Goal: Find specific page/section: Find specific page/section

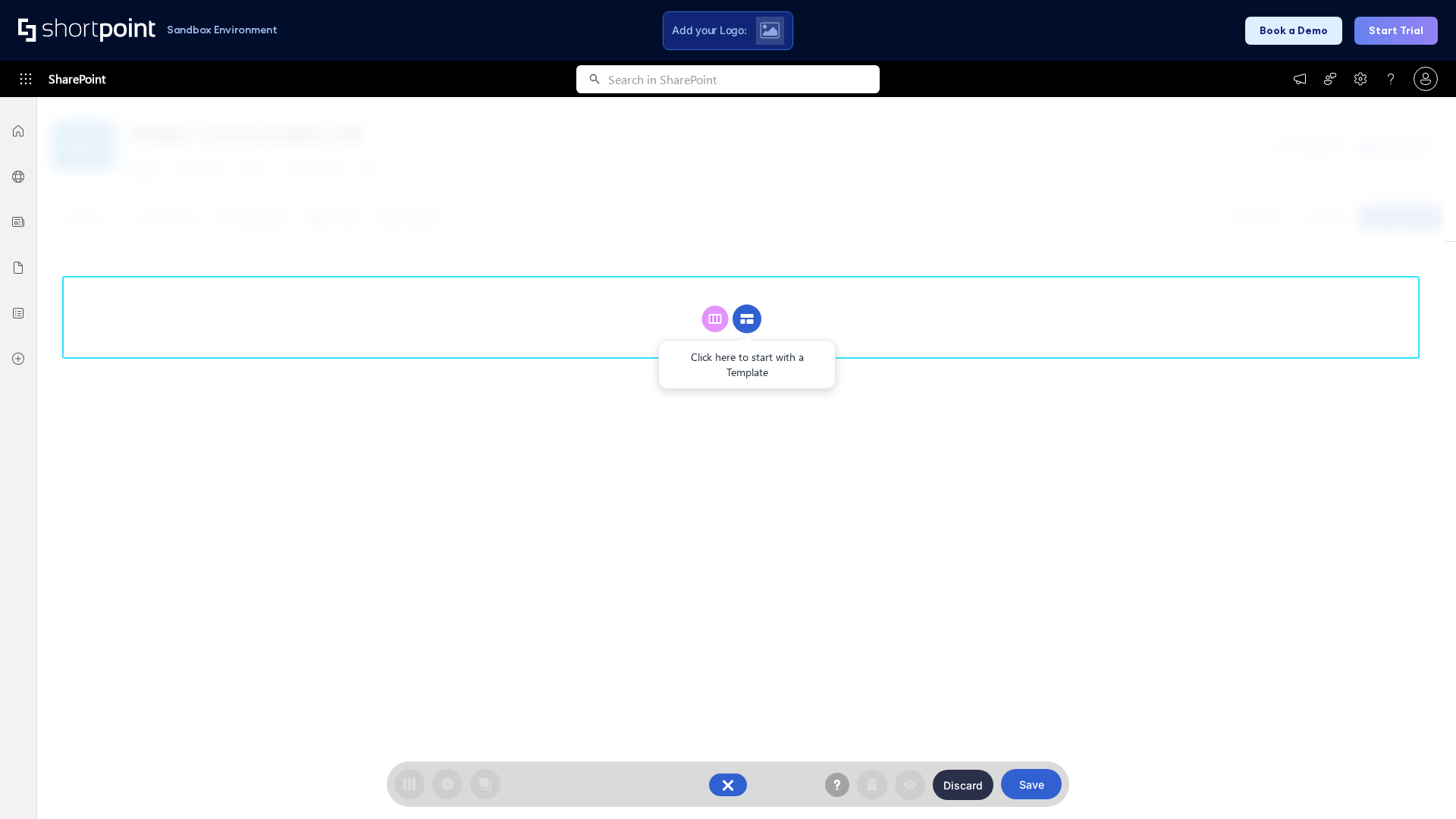
click at [747, 318] on circle at bounding box center [747, 319] width 29 height 29
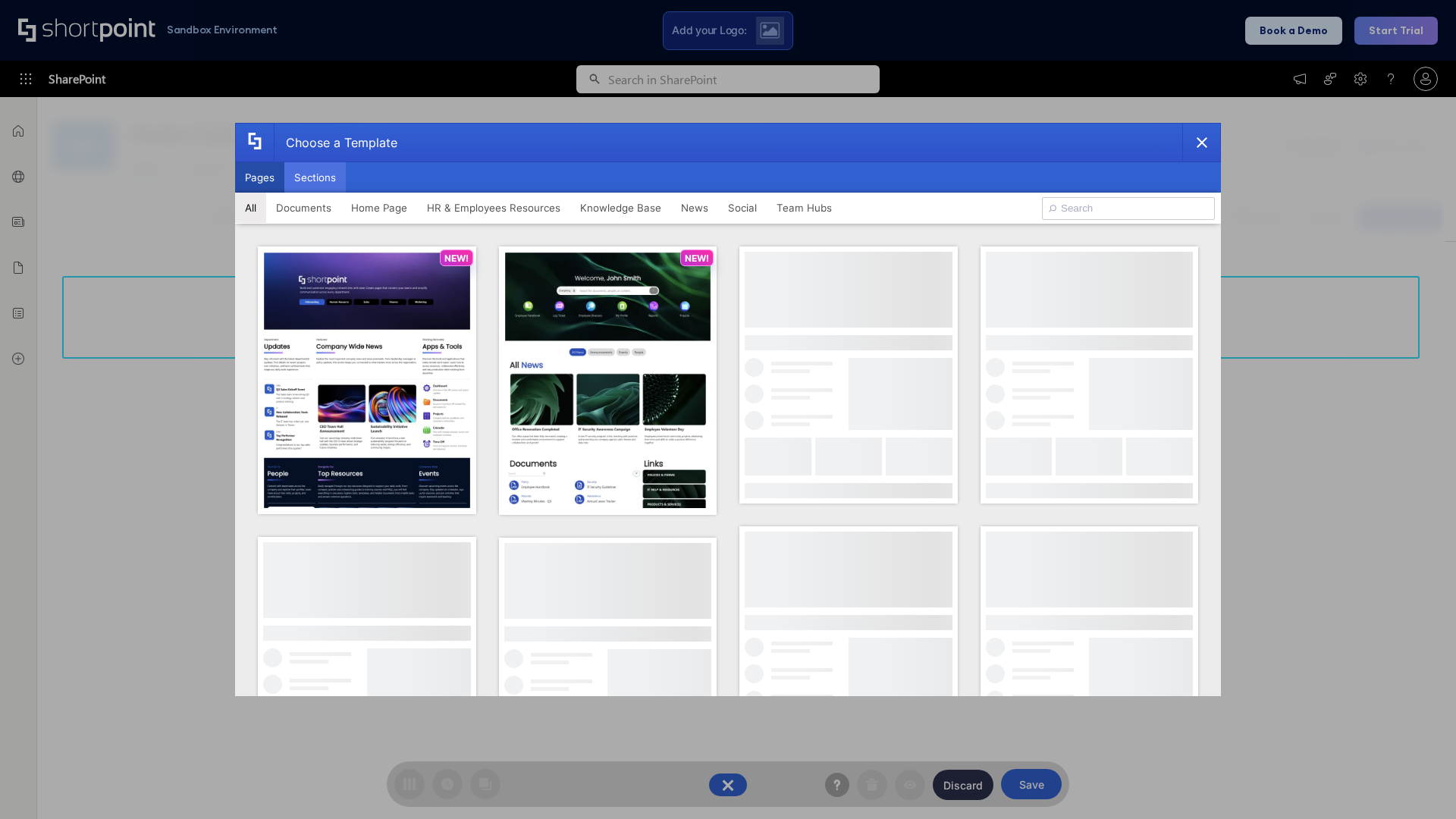
click at [315, 178] on button "Sections" at bounding box center [315, 178] width 62 height 30
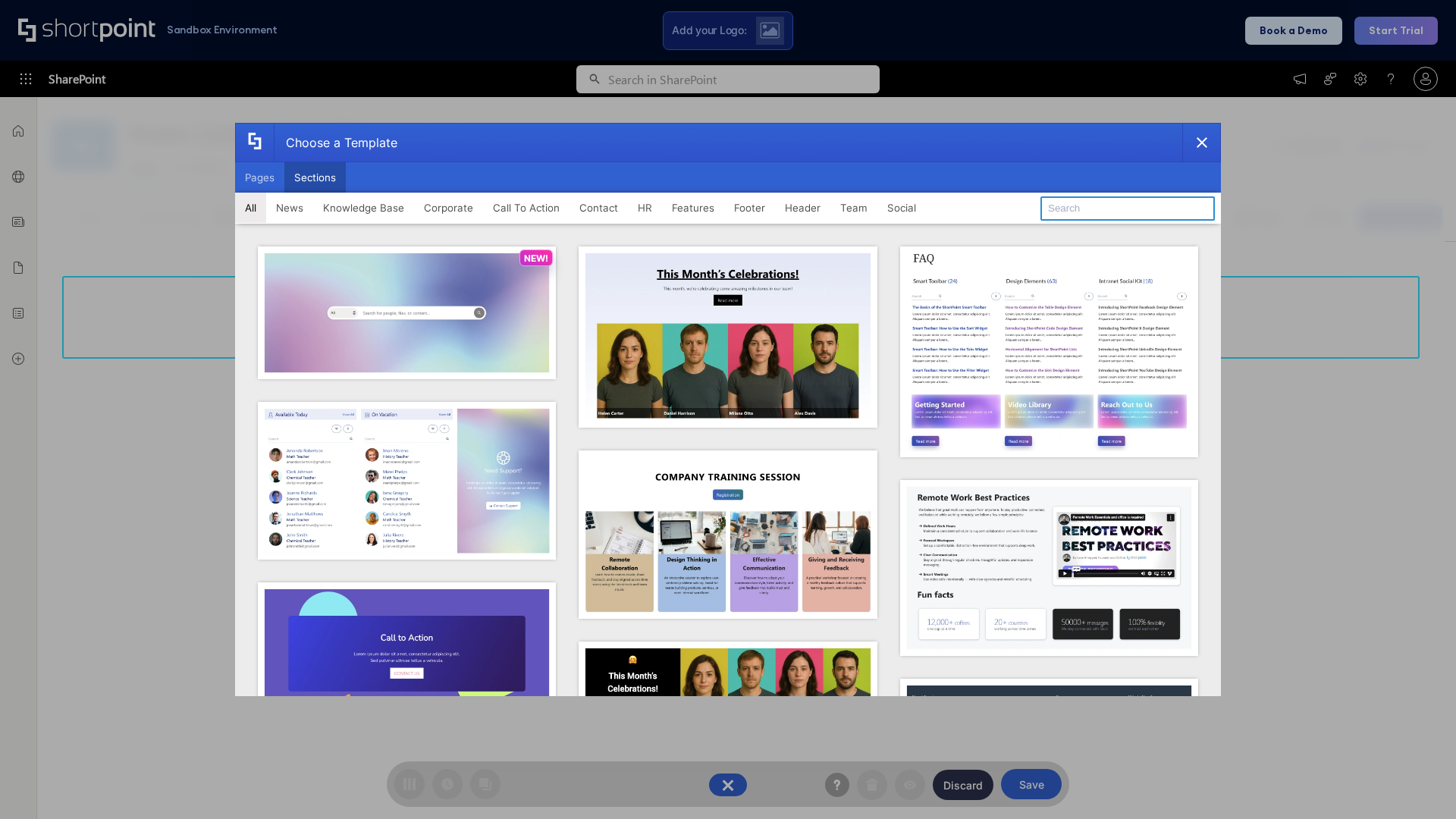
type input "Healthcare Team"
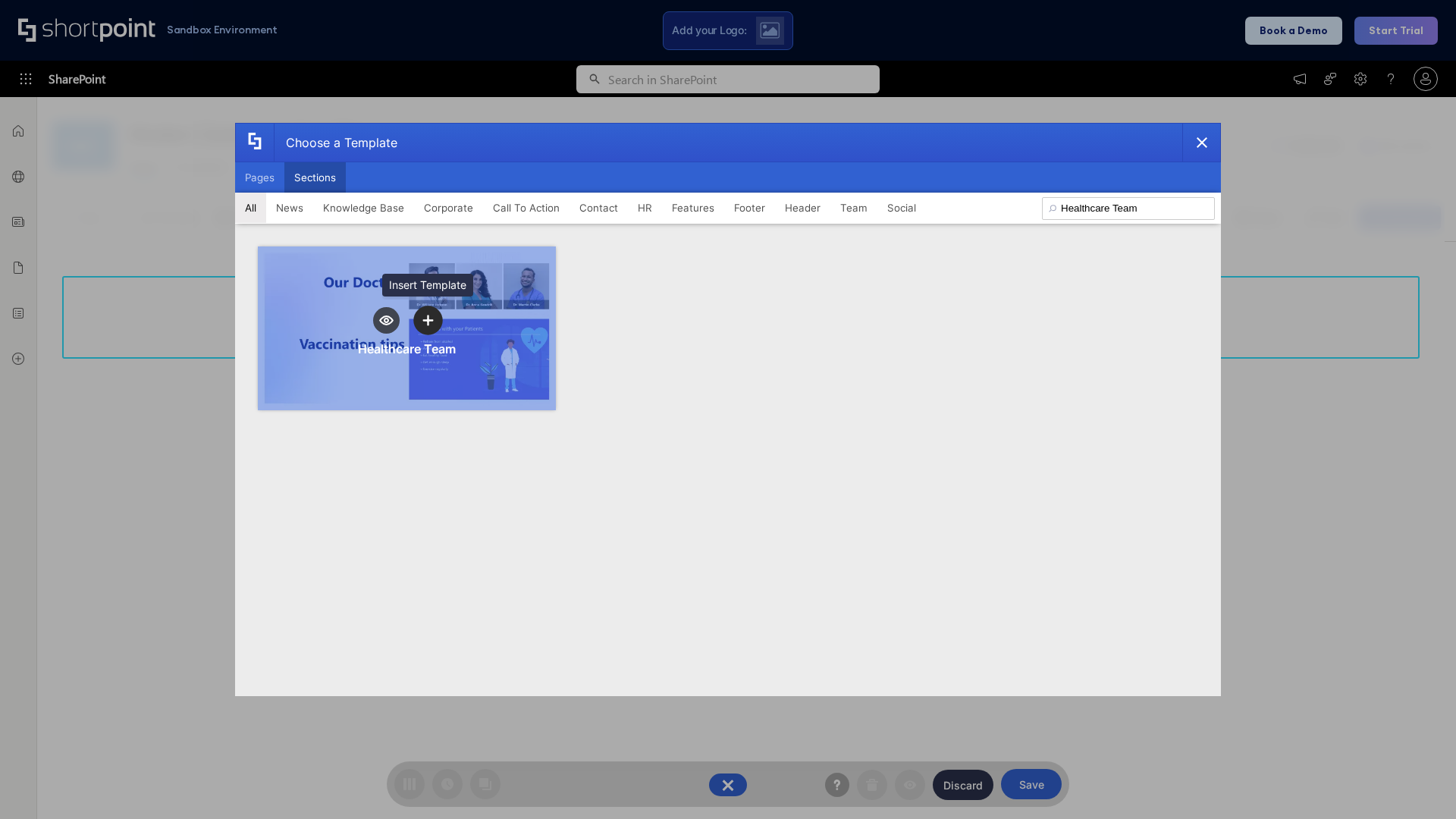
click at [428, 320] on icon "template selector" at bounding box center [428, 321] width 11 height 11
